Goal: Information Seeking & Learning: Learn about a topic

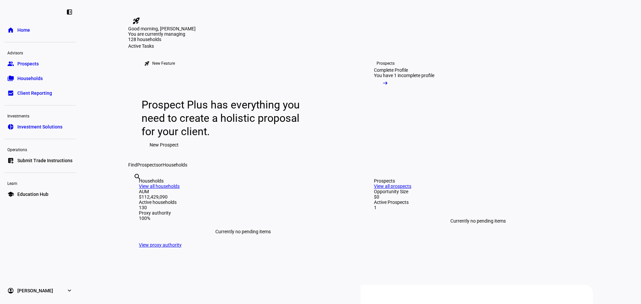
click at [31, 78] on span "Households" at bounding box center [29, 78] width 25 height 7
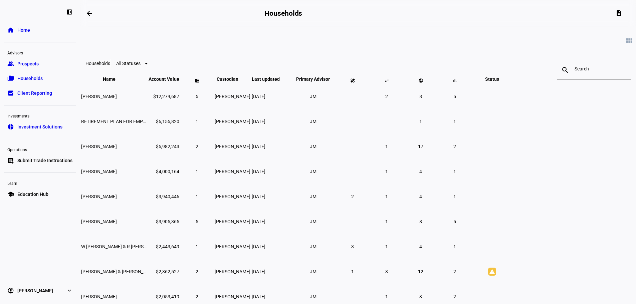
click at [575, 69] on input at bounding box center [594, 68] width 39 height 5
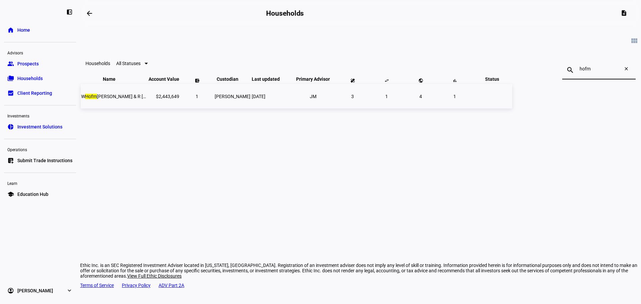
type input "hofm"
click at [177, 99] on span "W Hofm [PERSON_NAME] & R [PERSON_NAME]" at bounding box center [129, 96] width 96 height 5
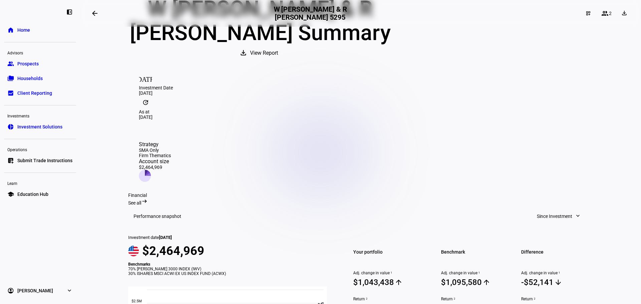
scroll to position [78, 0]
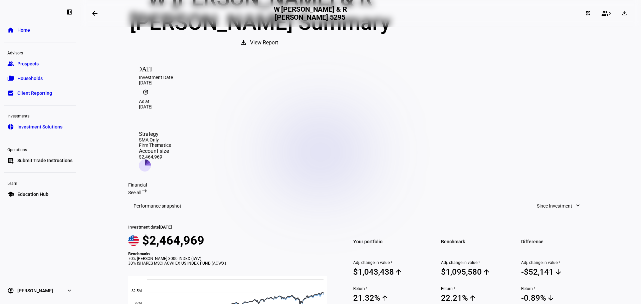
click at [46, 94] on span "Client Reporting" at bounding box center [34, 93] width 35 height 7
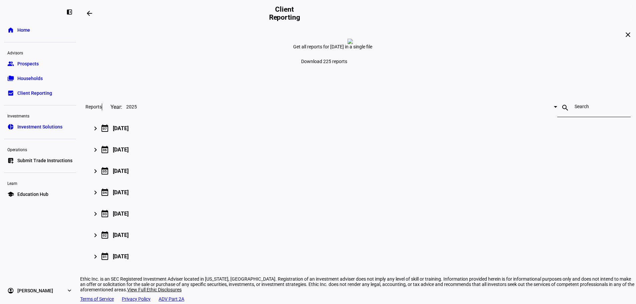
click at [28, 77] on span "Households" at bounding box center [29, 78] width 25 height 7
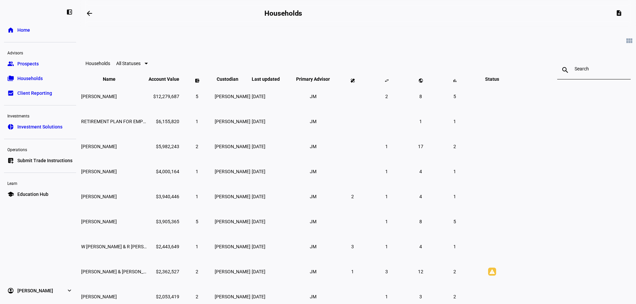
click at [575, 71] on input at bounding box center [594, 68] width 39 height 5
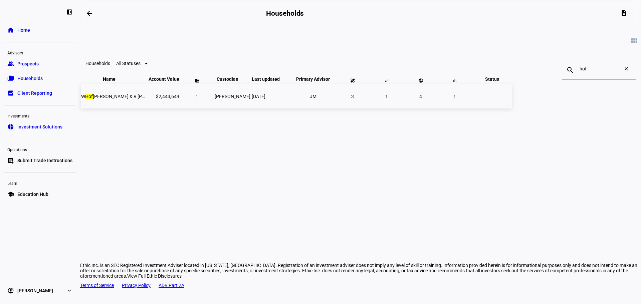
type input "hof"
click at [173, 99] on span "W Hof [PERSON_NAME] & R [PERSON_NAME]" at bounding box center [127, 96] width 92 height 5
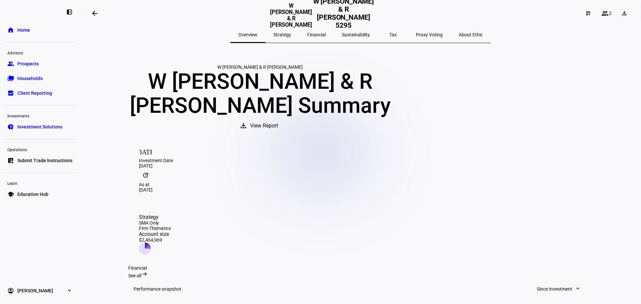
click at [347, 35] on span "Sustainability" at bounding box center [356, 34] width 28 height 5
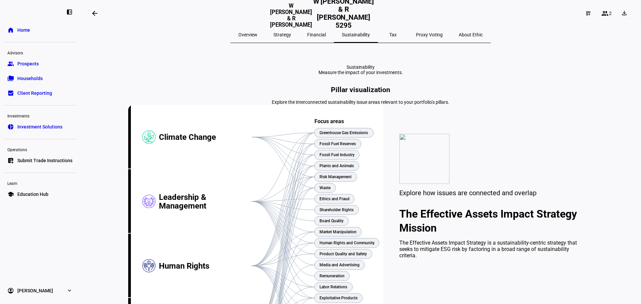
click at [291, 37] on span "Strategy" at bounding box center [283, 35] width 18 height 16
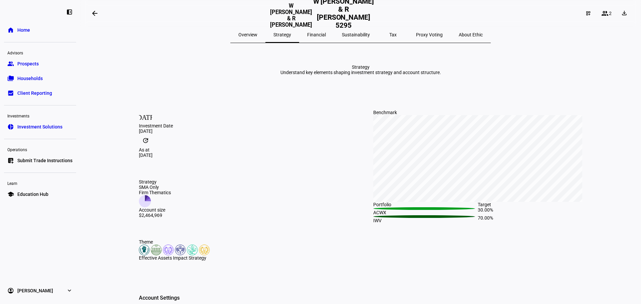
click at [258, 36] on span "Overview" at bounding box center [247, 34] width 19 height 5
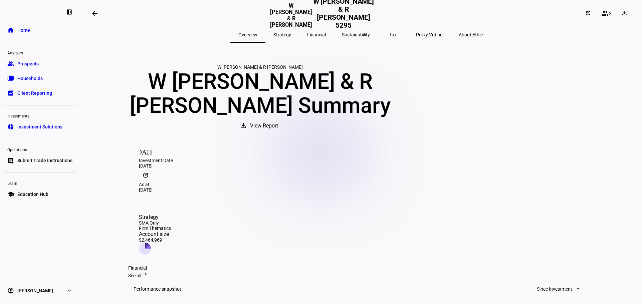
click at [288, 134] on span at bounding box center [260, 126] width 55 height 16
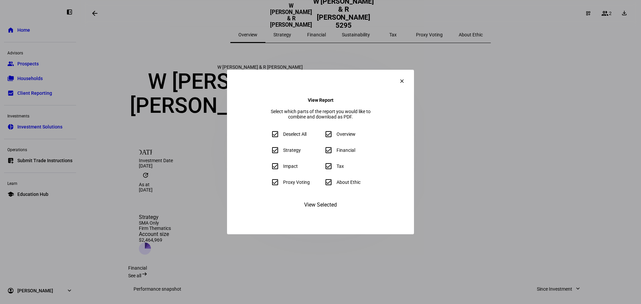
click at [405, 78] on mat-icon "clear" at bounding box center [402, 81] width 6 height 6
